Goal: Transaction & Acquisition: Purchase product/service

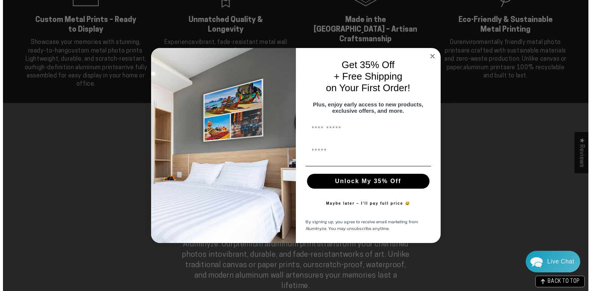
scroll to position [485, 0]
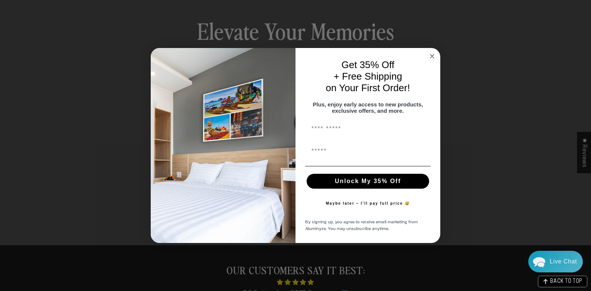
drag, startPoint x: 431, startPoint y: 52, endPoint x: 425, endPoint y: 65, distance: 14.1
click at [431, 52] on circle "Close dialog" at bounding box center [432, 56] width 9 height 9
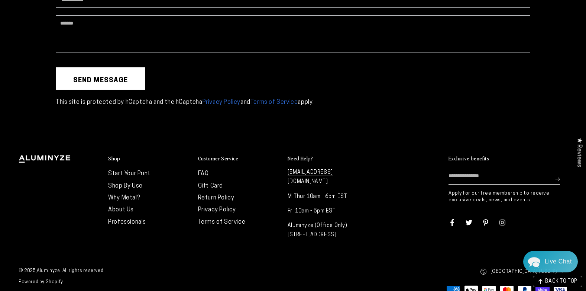
scroll to position [2070, 0]
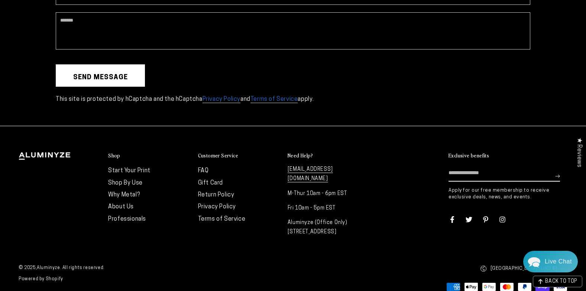
click at [204, 171] on link "FAQ" at bounding box center [203, 171] width 11 height 6
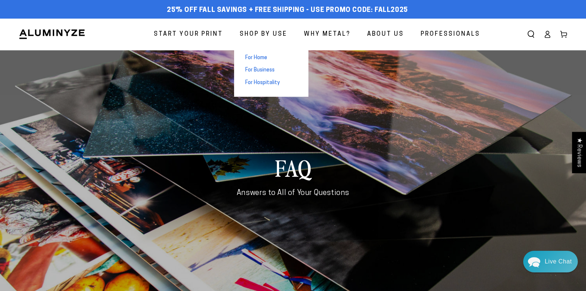
click at [257, 59] on span "For Home" at bounding box center [256, 57] width 22 height 7
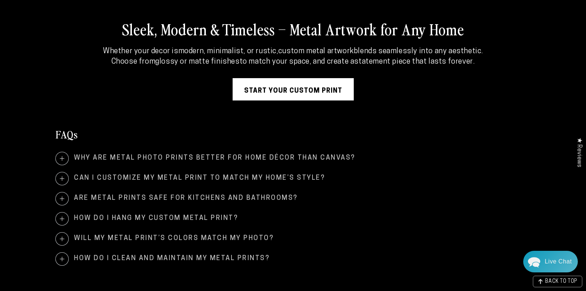
scroll to position [1412, 0]
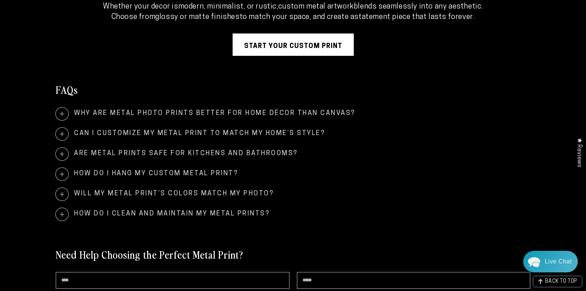
click at [62, 168] on span at bounding box center [62, 174] width 13 height 13
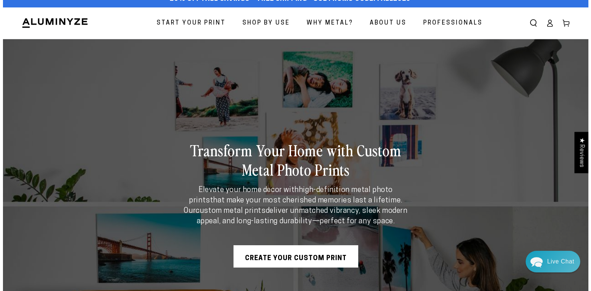
scroll to position [0, 0]
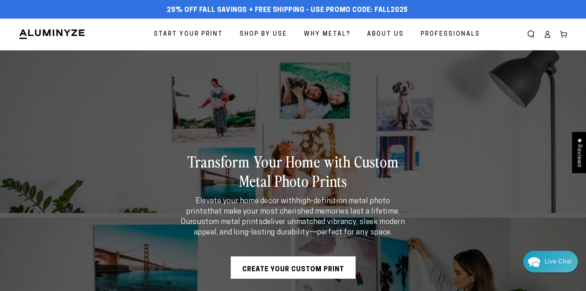
click at [531, 35] on icon "Search our site" at bounding box center [530, 33] width 7 height 7
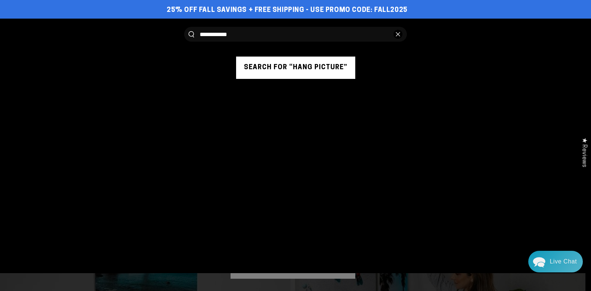
type input "**********"
click at [189, 31] on button "Search our site" at bounding box center [192, 34] width 6 height 6
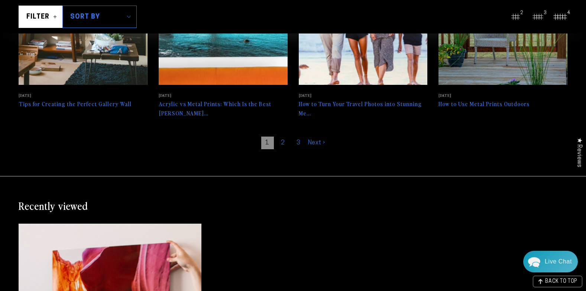
scroll to position [483, 0]
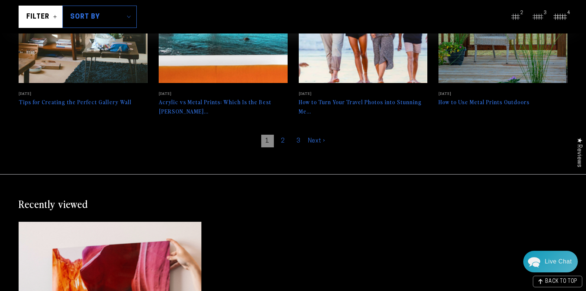
click at [315, 134] on link "Next ›" at bounding box center [316, 140] width 17 height 13
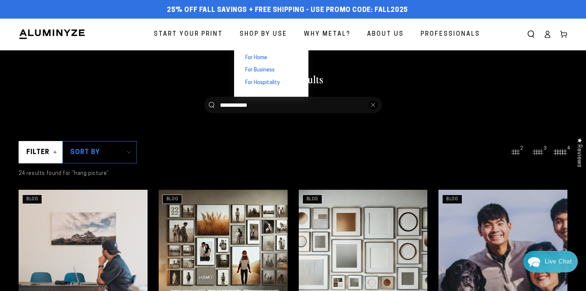
click at [256, 59] on span "For Home" at bounding box center [256, 57] width 22 height 7
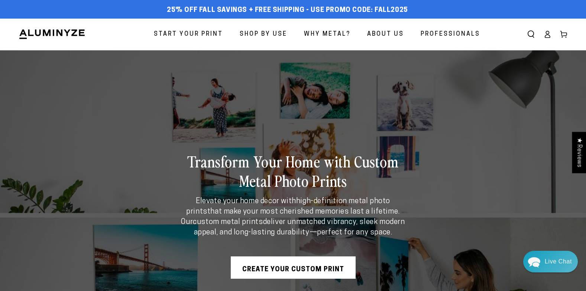
click at [330, 34] on span "Why Metal?" at bounding box center [327, 34] width 46 height 11
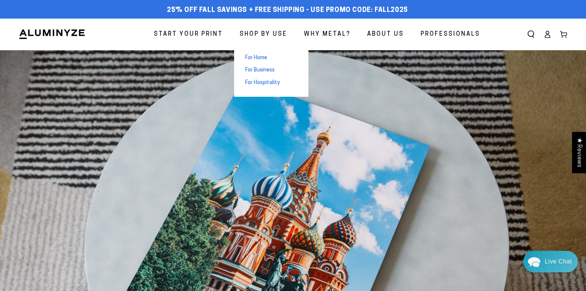
click at [262, 57] on span "For Home" at bounding box center [256, 57] width 22 height 7
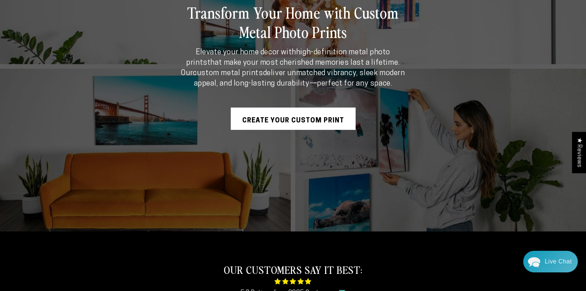
click at [283, 119] on link "Create Your Custom Print" at bounding box center [293, 118] width 125 height 22
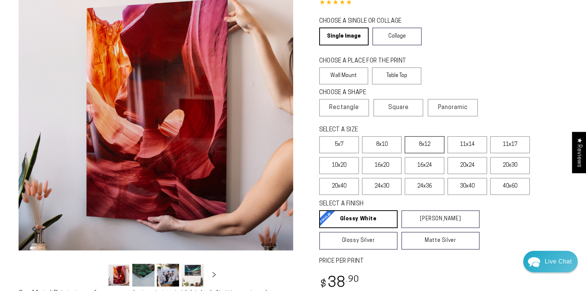
select select "**********"
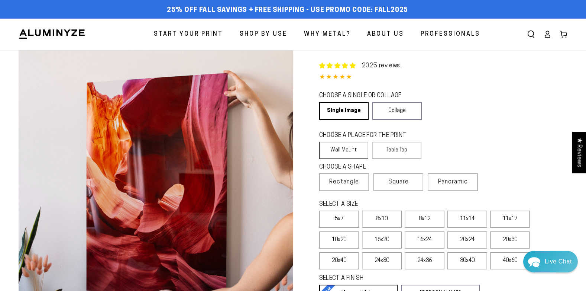
click at [341, 152] on label "Wall Mount" at bounding box center [343, 150] width 49 height 17
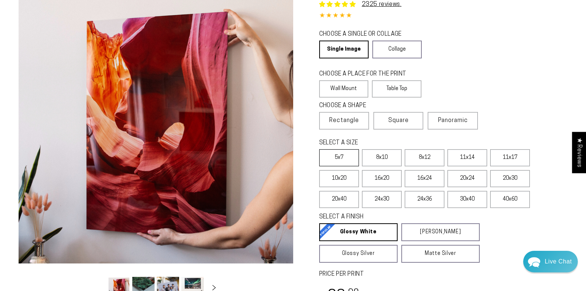
scroll to position [74, 0]
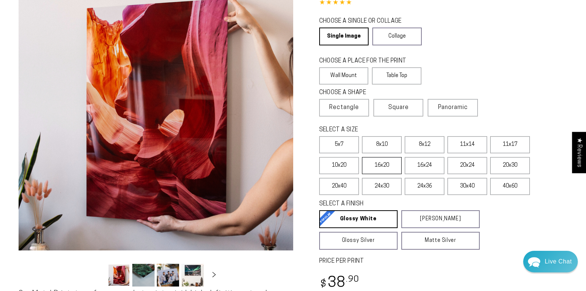
click at [381, 168] on label "16x20" at bounding box center [382, 165] width 40 height 17
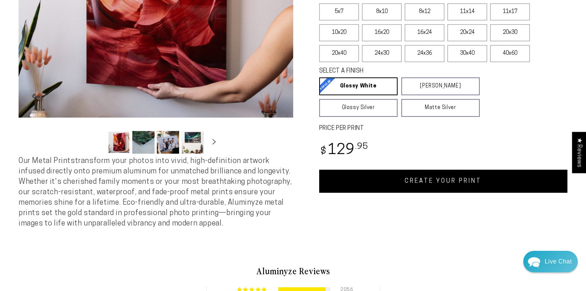
scroll to position [223, 0]
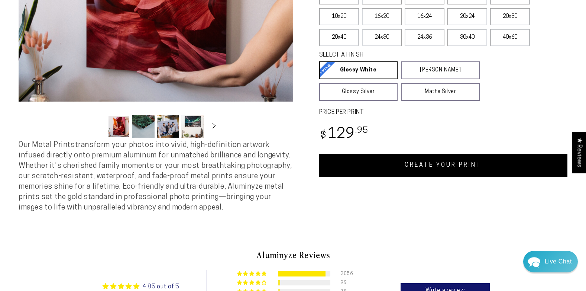
click at [442, 166] on link "CREATE YOUR PRINT" at bounding box center [443, 164] width 249 height 23
